Goal: Task Accomplishment & Management: Use online tool/utility

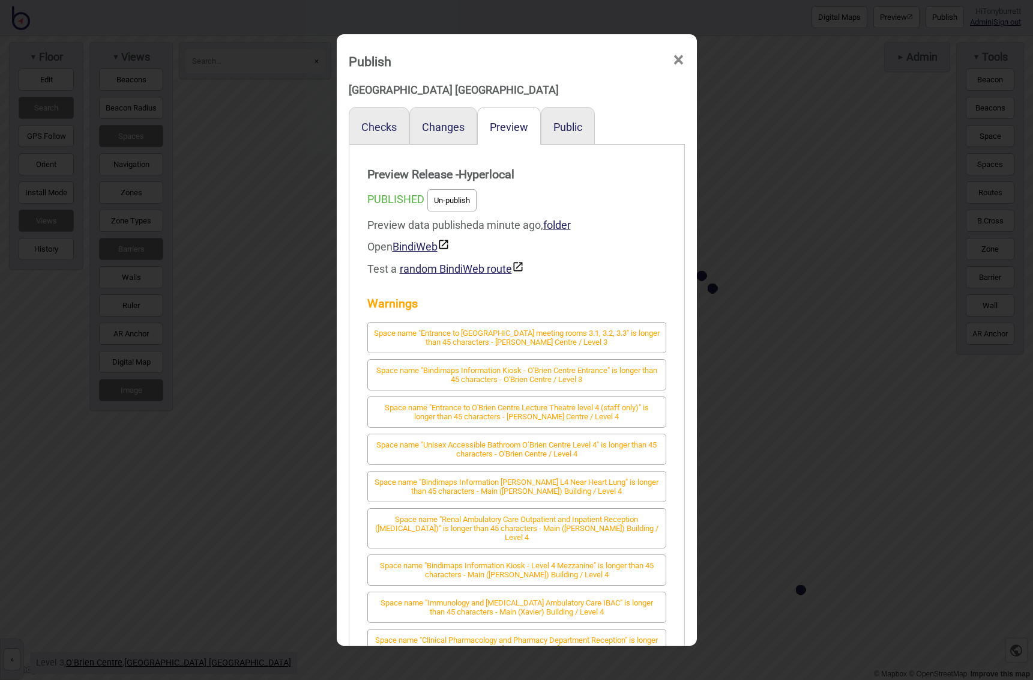
click at [377, 132] on button "Checks" at bounding box center [378, 127] width 35 height 13
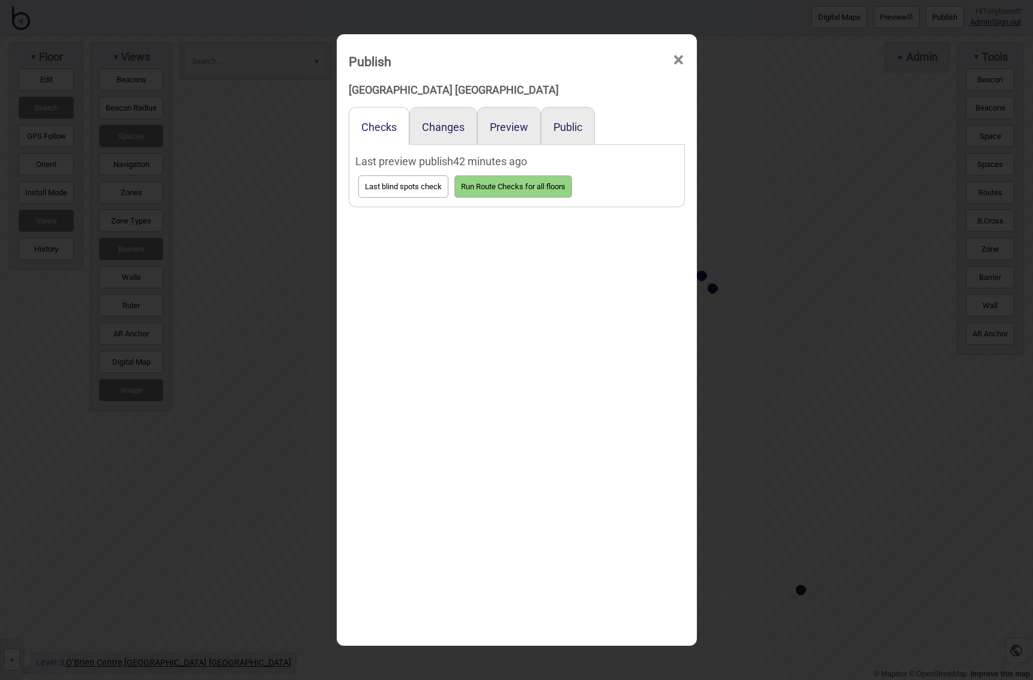
click at [495, 186] on button "Run Route Checks for all floors" at bounding box center [514, 186] width 118 height 22
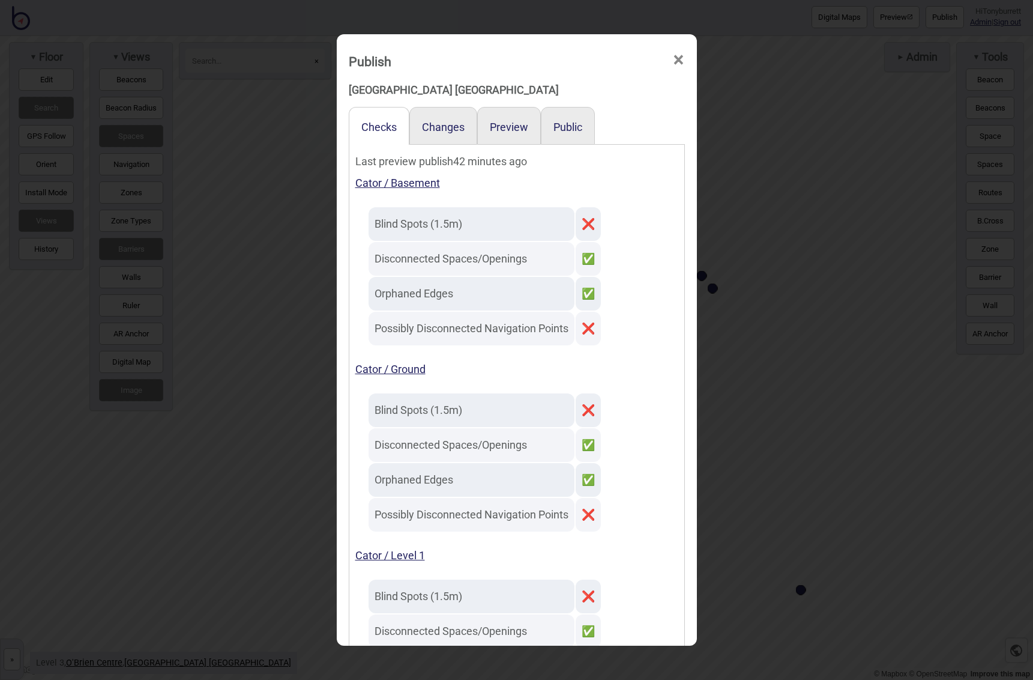
click at [682, 52] on span "×" at bounding box center [679, 60] width 13 height 40
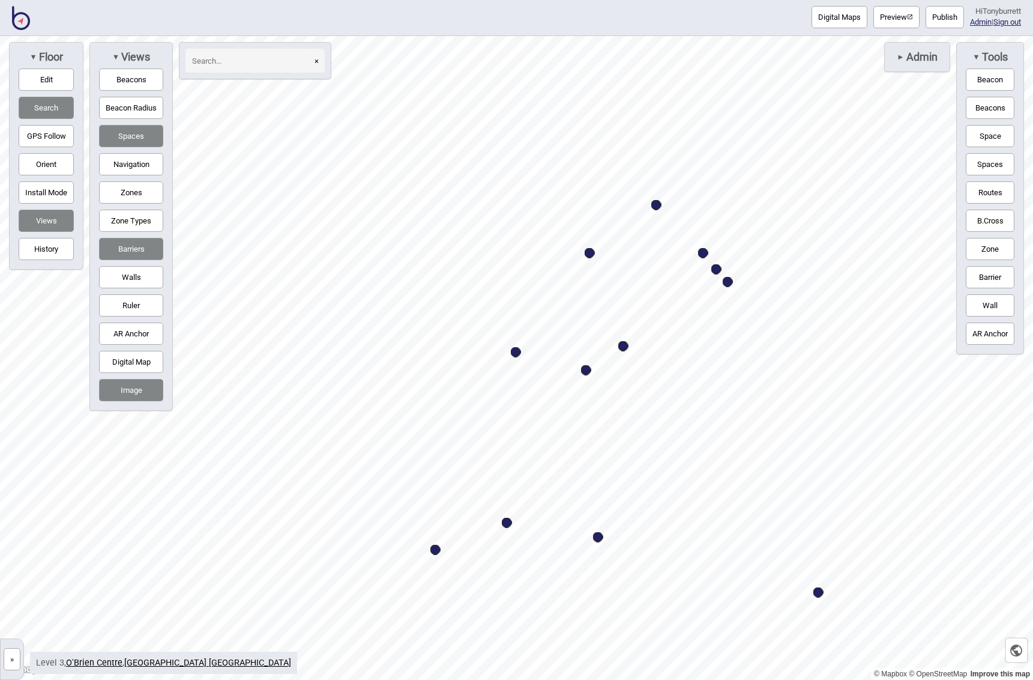
drag, startPoint x: 16, startPoint y: 659, endPoint x: 28, endPoint y: 653, distance: 13.7
click at [19, 658] on button "»" at bounding box center [12, 659] width 17 height 22
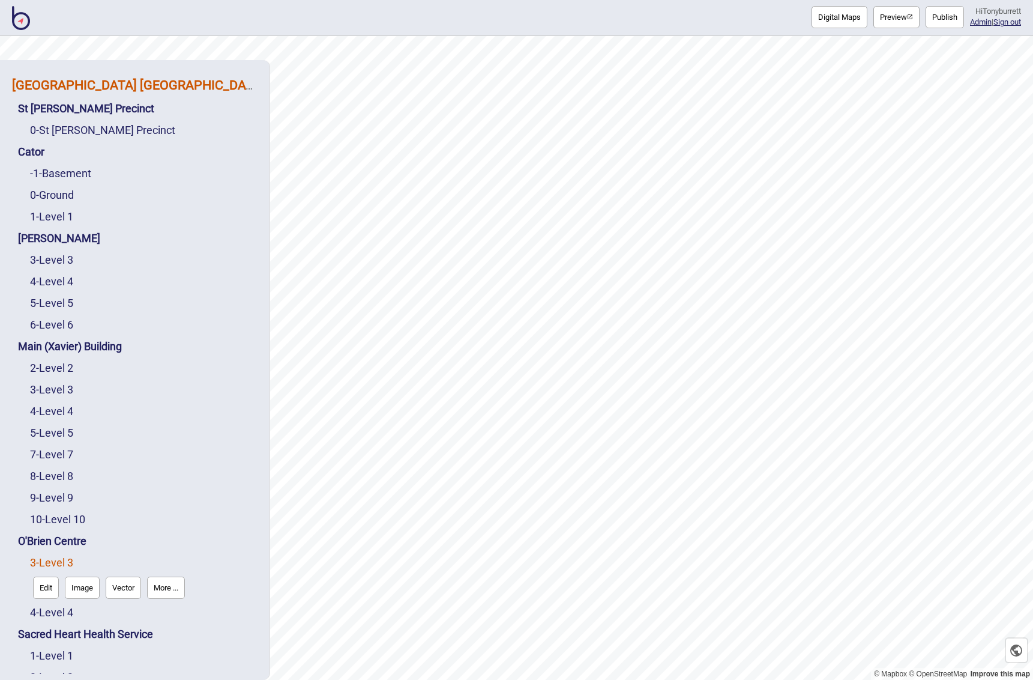
drag, startPoint x: 87, startPoint y: 81, endPoint x: 181, endPoint y: 83, distance: 94.3
click at [87, 81] on strong "[GEOGRAPHIC_DATA] [GEOGRAPHIC_DATA]" at bounding box center [138, 84] width 253 height 15
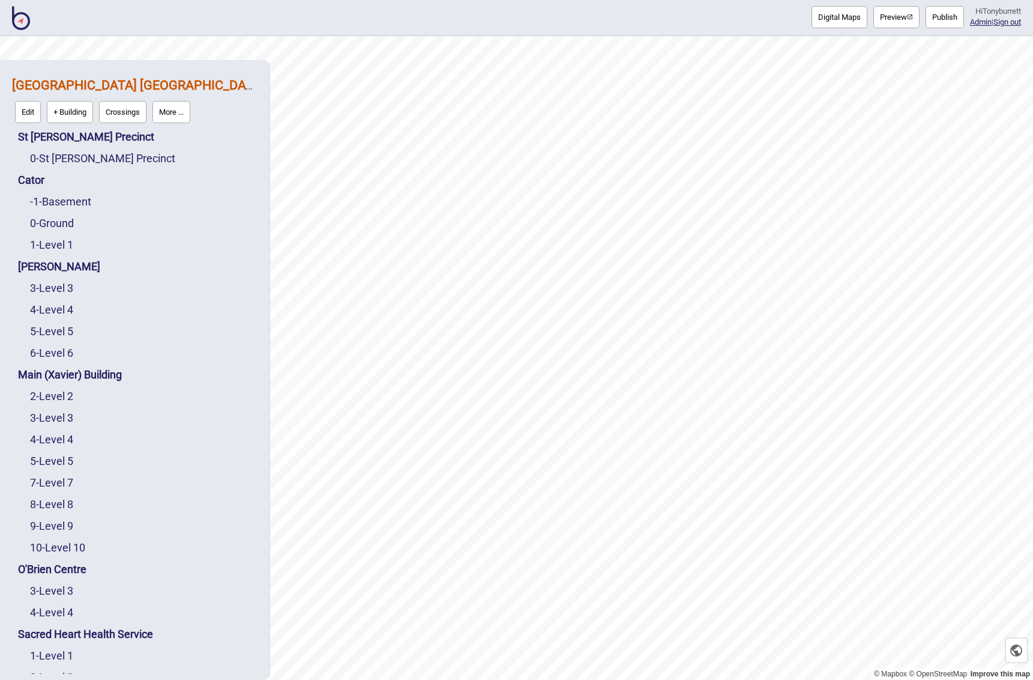
click at [178, 109] on button "More ..." at bounding box center [172, 112] width 38 height 22
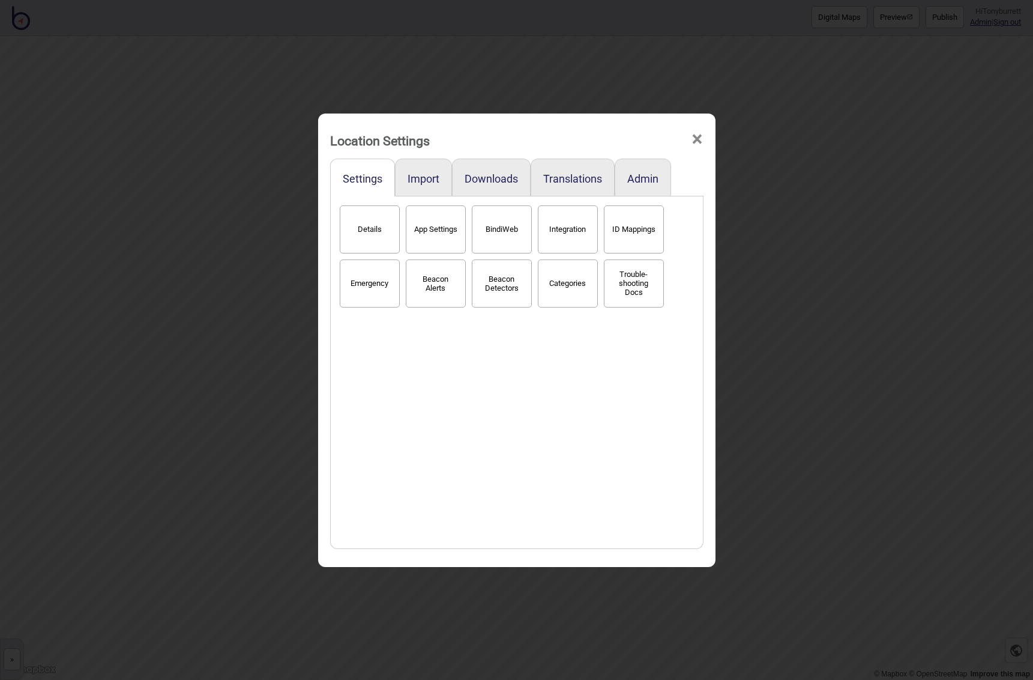
click at [506, 239] on button "BindiWeb" at bounding box center [502, 229] width 60 height 48
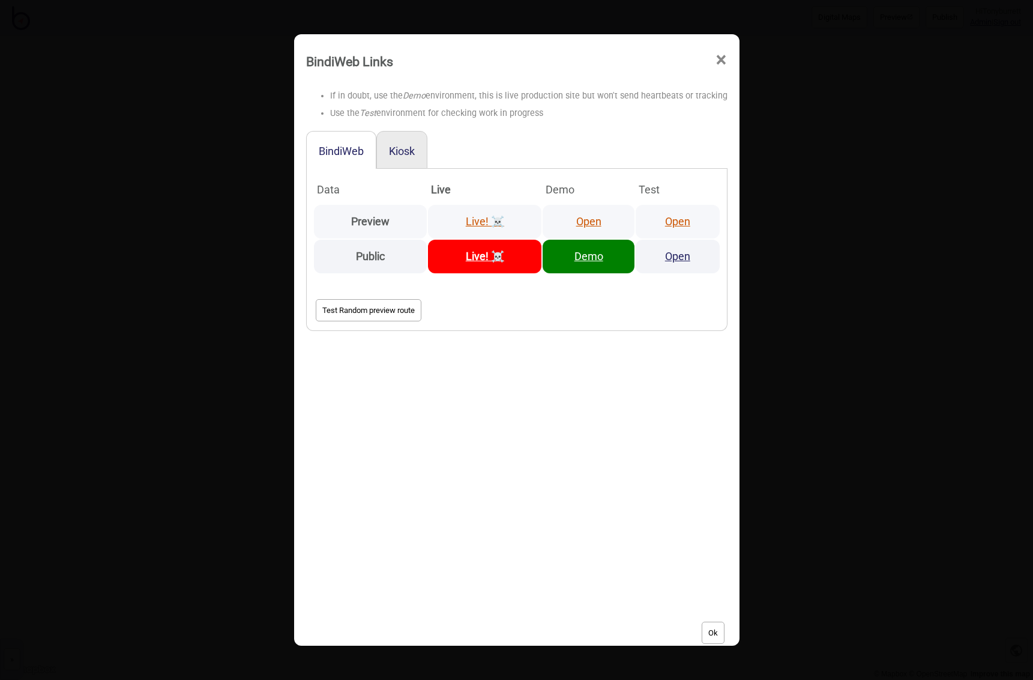
click at [587, 220] on link "Open" at bounding box center [588, 221] width 25 height 13
